Goal: Use online tool/utility: Use online tool/utility

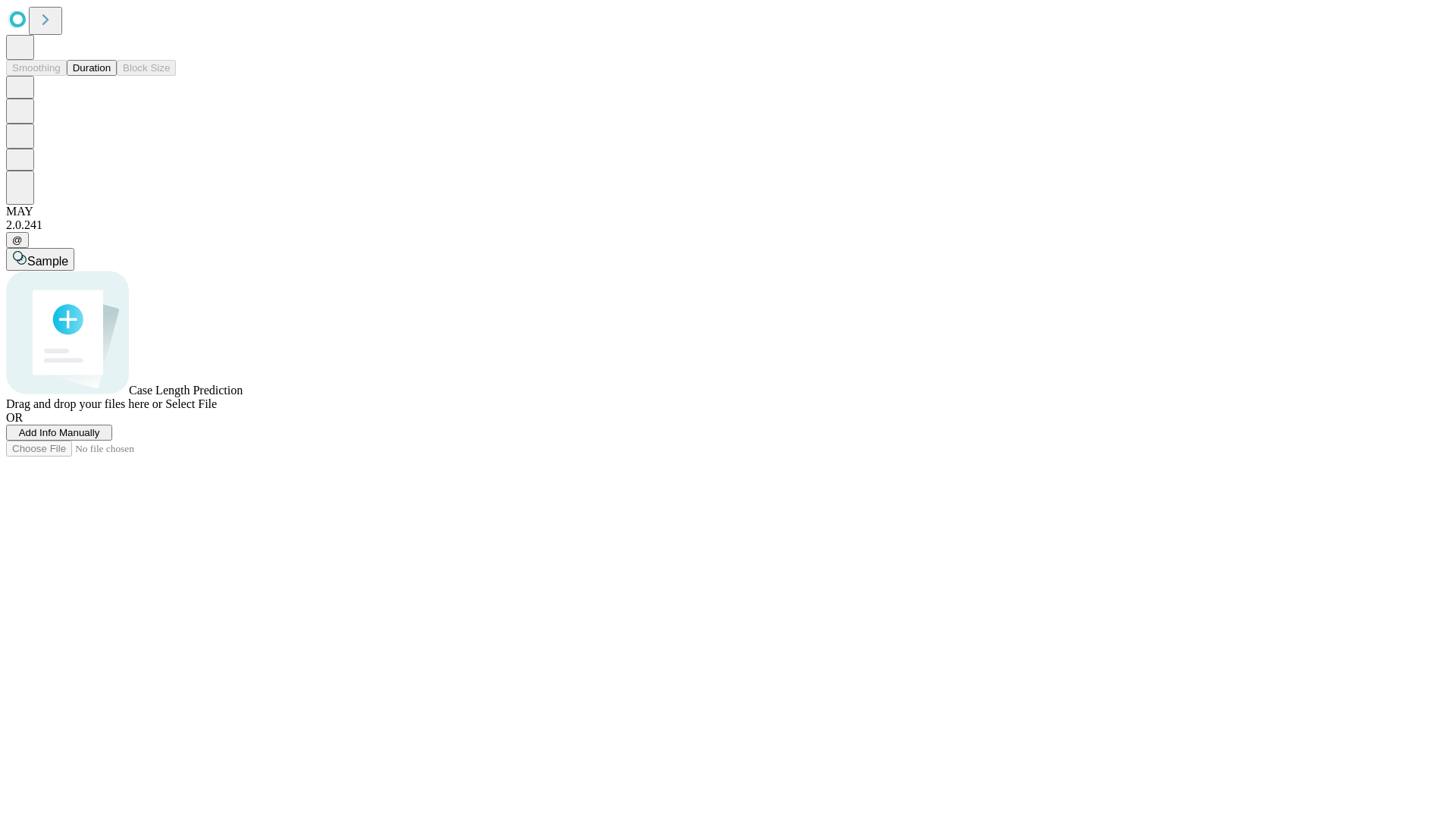
click at [111, 76] on button "Duration" at bounding box center [91, 68] width 50 height 16
click at [69, 255] on span "Sample" at bounding box center [47, 261] width 41 height 13
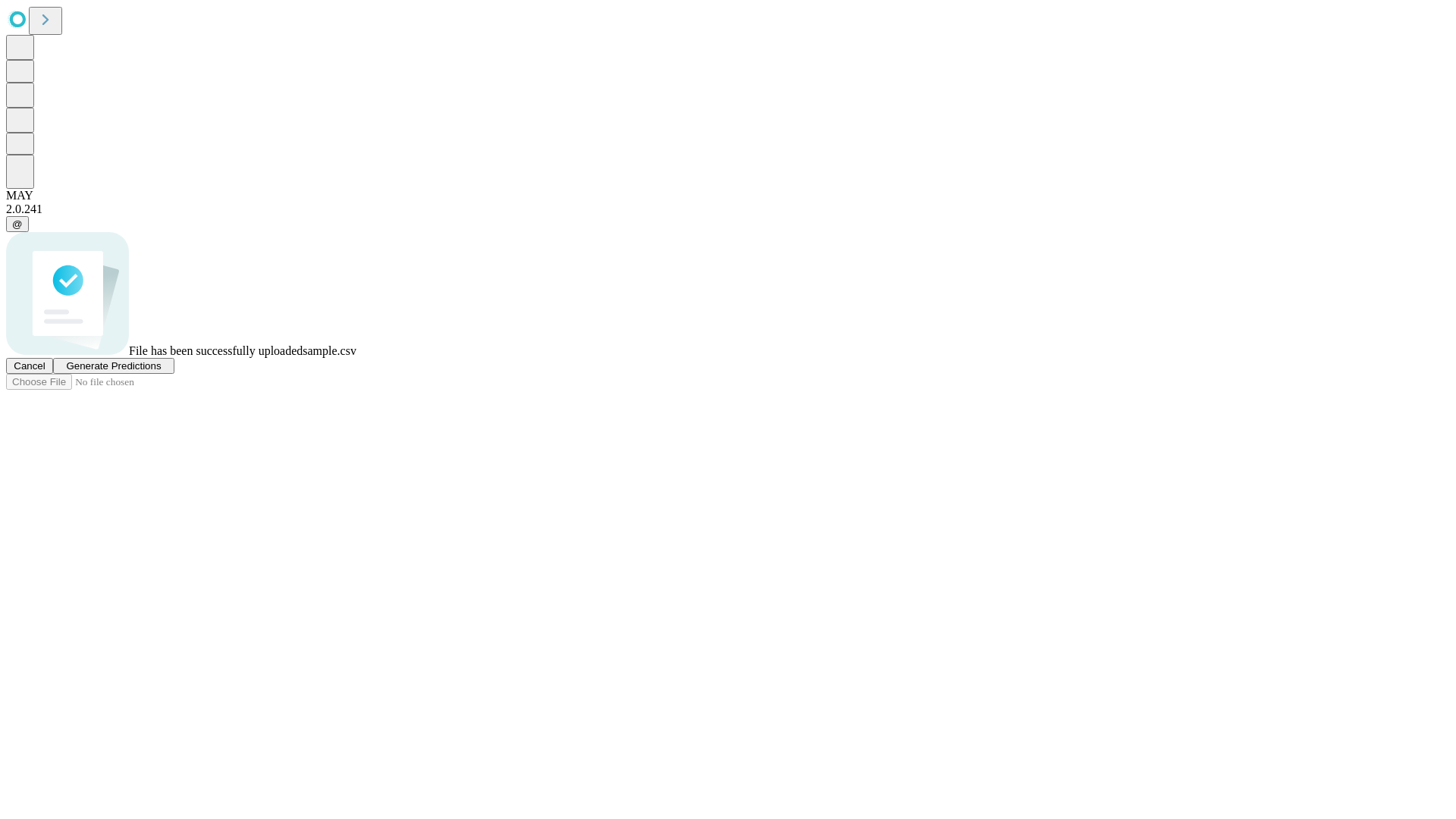
click at [161, 372] on span "Generate Predictions" at bounding box center [113, 365] width 95 height 11
